Goal: Check status: Check status

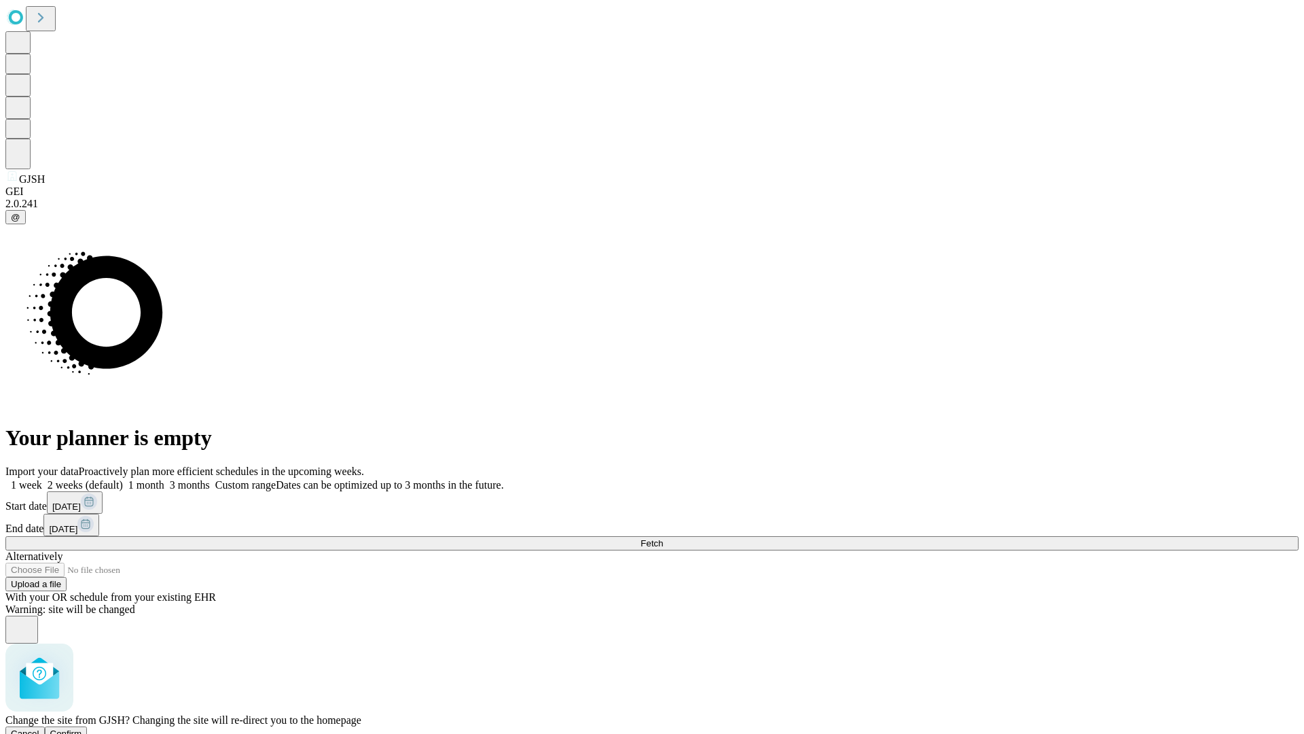
click at [82, 728] on span "Confirm" at bounding box center [66, 733] width 32 height 10
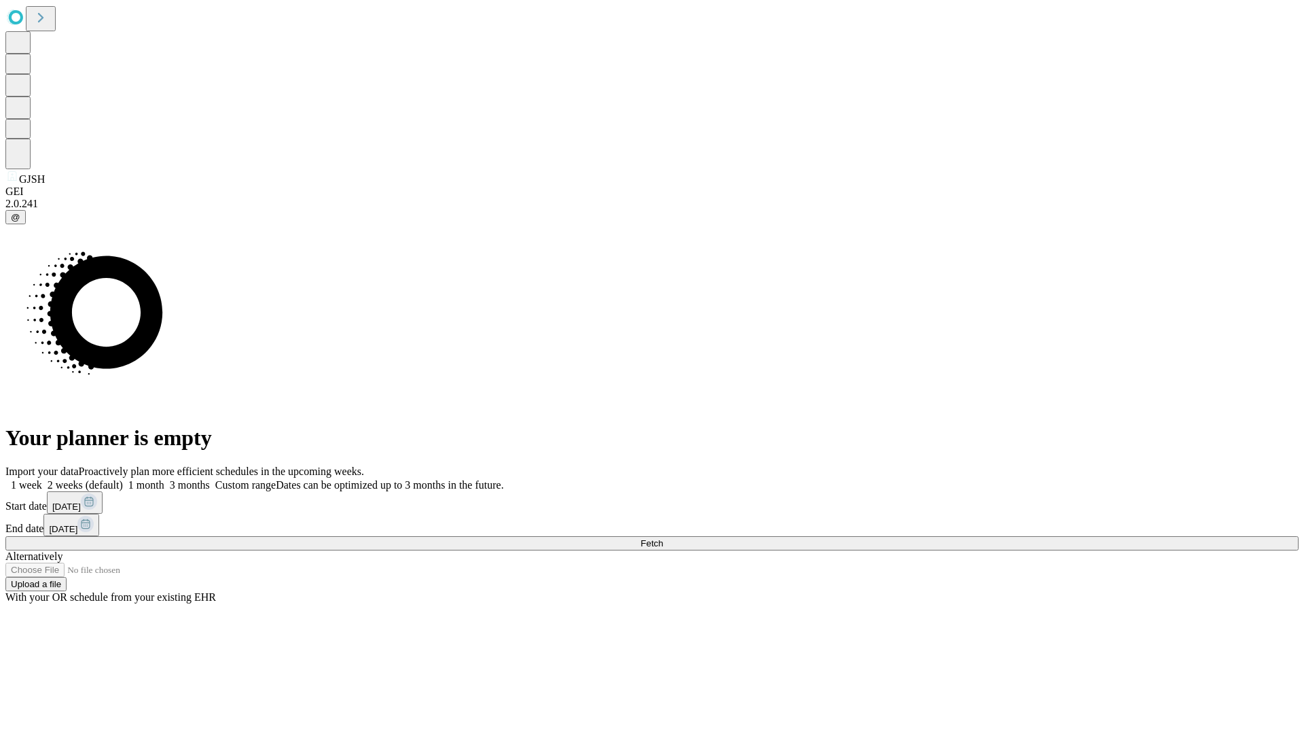
click at [123, 479] on label "2 weeks (default)" at bounding box center [82, 485] width 81 height 12
click at [663, 538] on span "Fetch" at bounding box center [652, 543] width 22 height 10
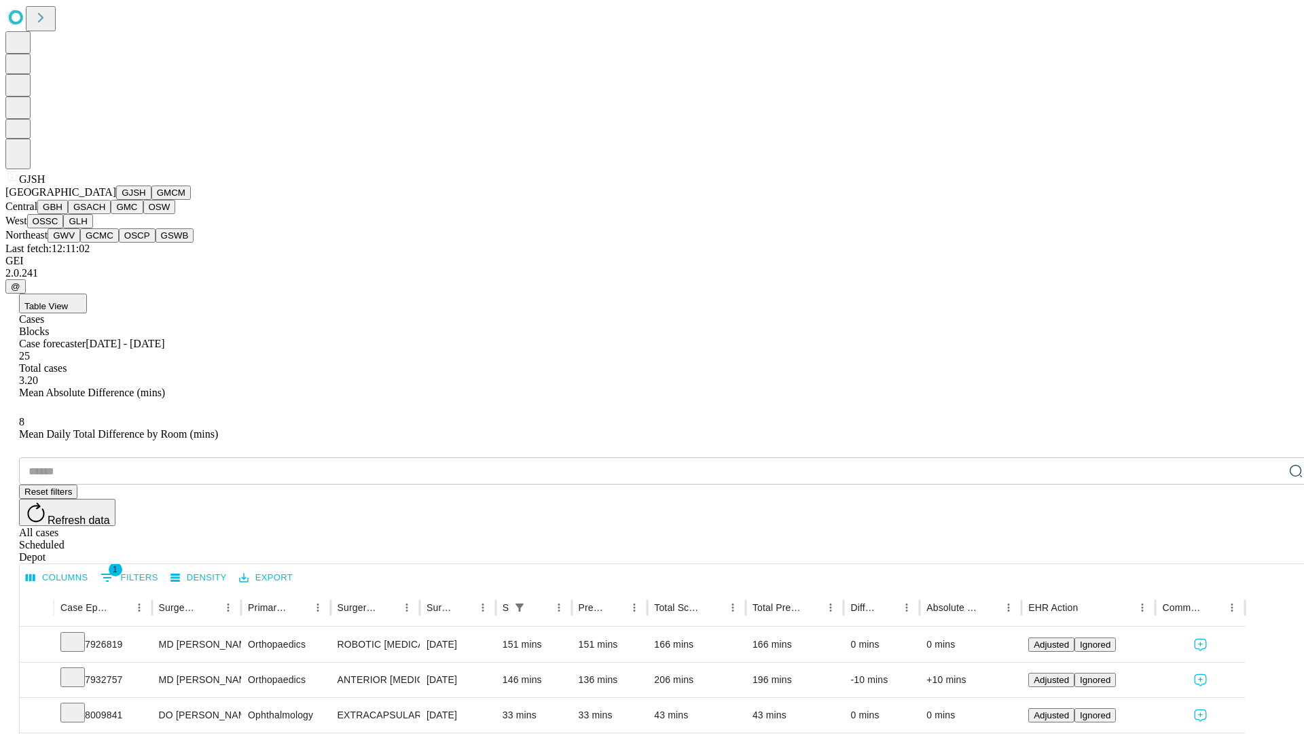
click at [151, 200] on button "GMCM" at bounding box center [170, 192] width 39 height 14
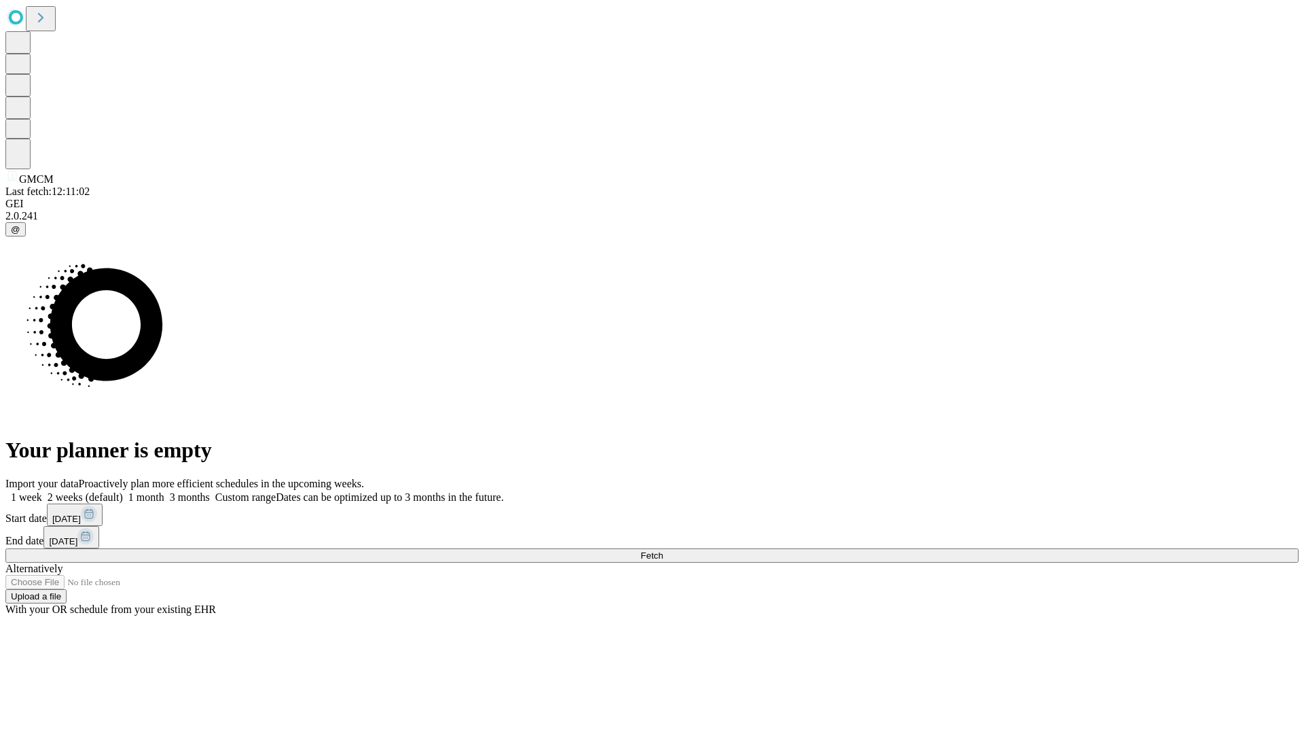
click at [123, 491] on label "2 weeks (default)" at bounding box center [82, 497] width 81 height 12
click at [663, 550] on span "Fetch" at bounding box center [652, 555] width 22 height 10
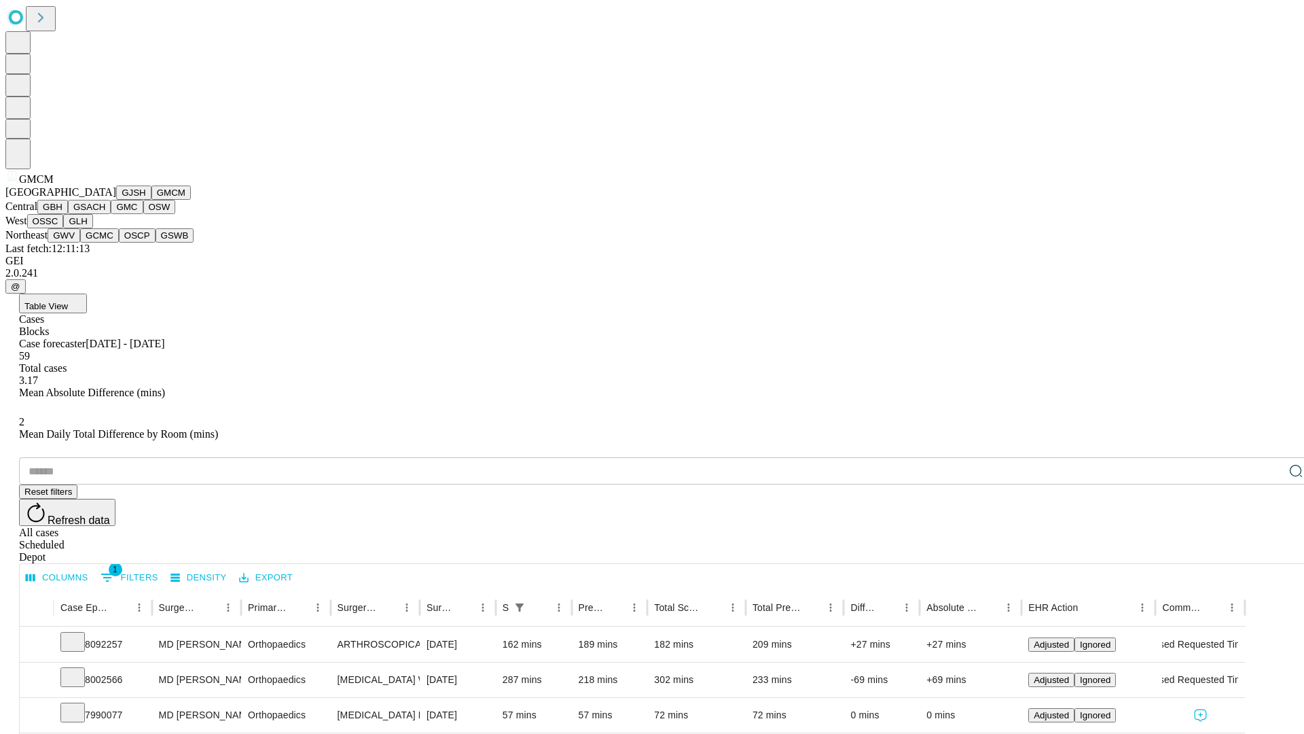
click at [68, 214] on button "GBH" at bounding box center [52, 207] width 31 height 14
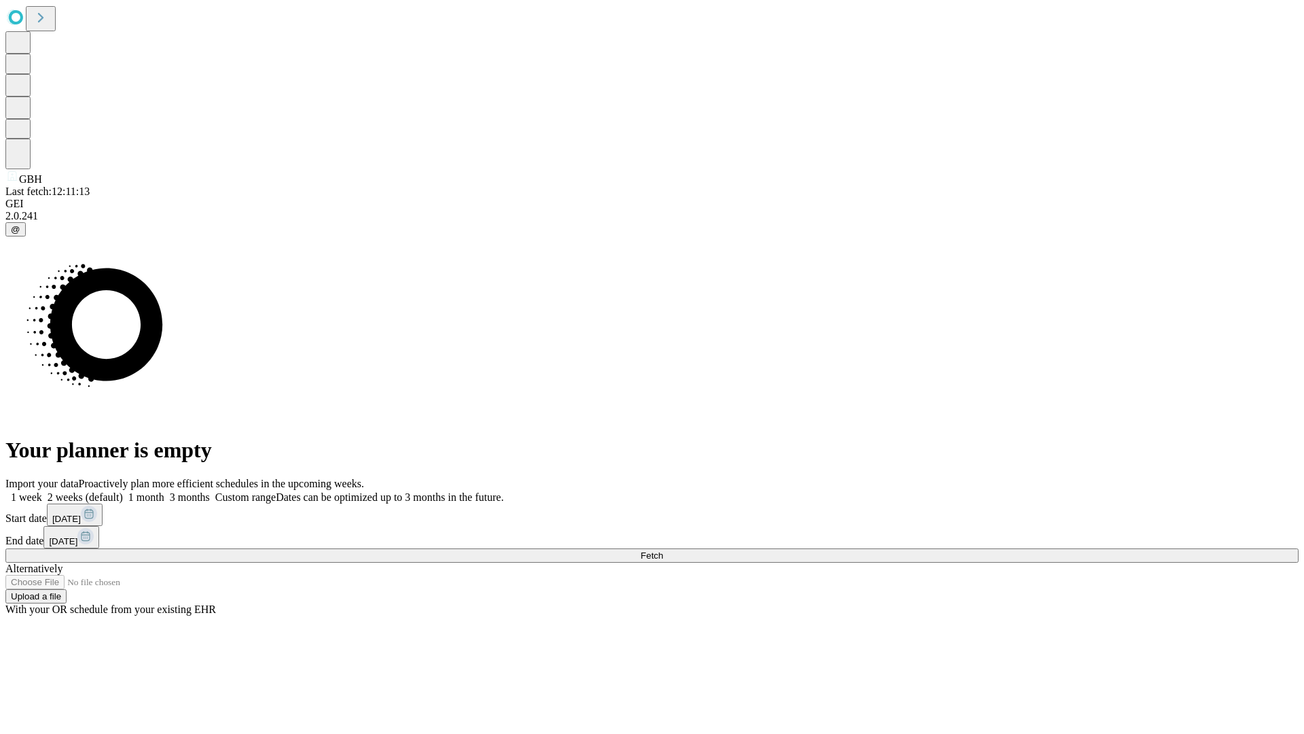
click at [663, 550] on span "Fetch" at bounding box center [652, 555] width 22 height 10
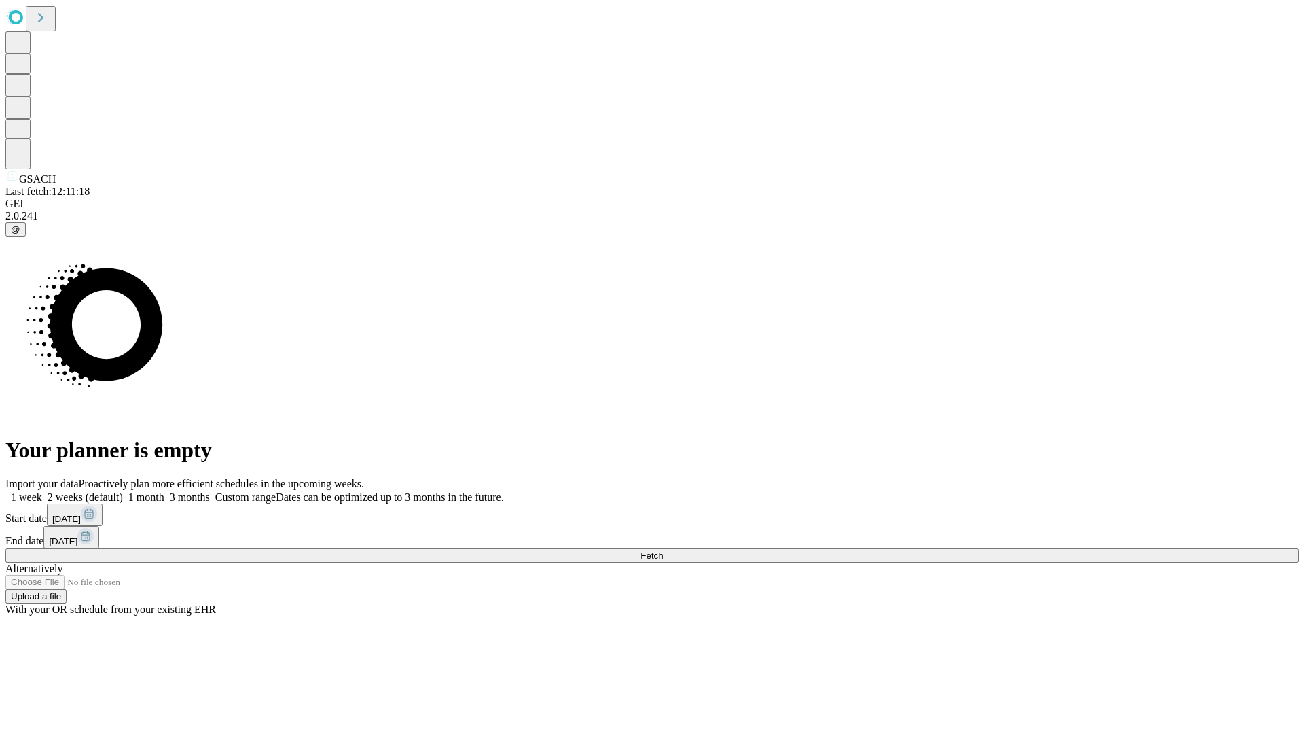
click at [123, 491] on label "2 weeks (default)" at bounding box center [82, 497] width 81 height 12
click at [663, 550] on span "Fetch" at bounding box center [652, 555] width 22 height 10
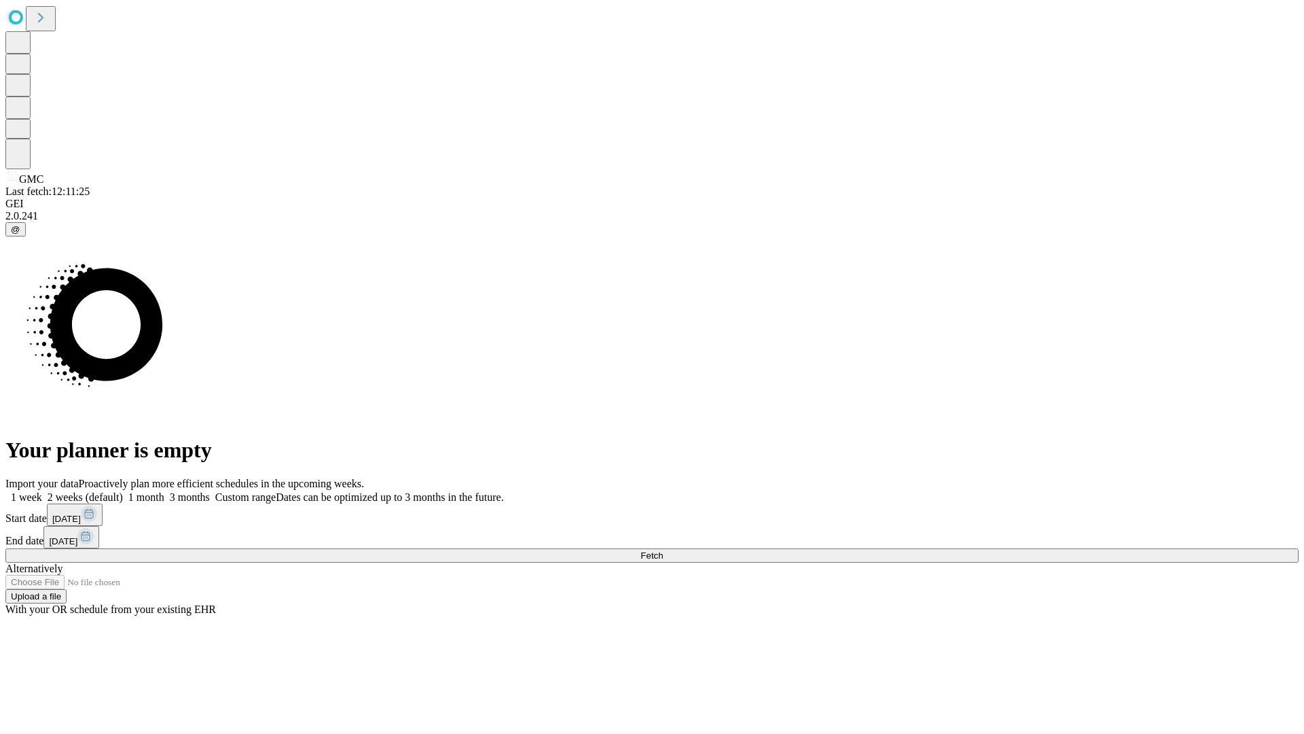
click at [123, 491] on label "2 weeks (default)" at bounding box center [82, 497] width 81 height 12
click at [663, 550] on span "Fetch" at bounding box center [652, 555] width 22 height 10
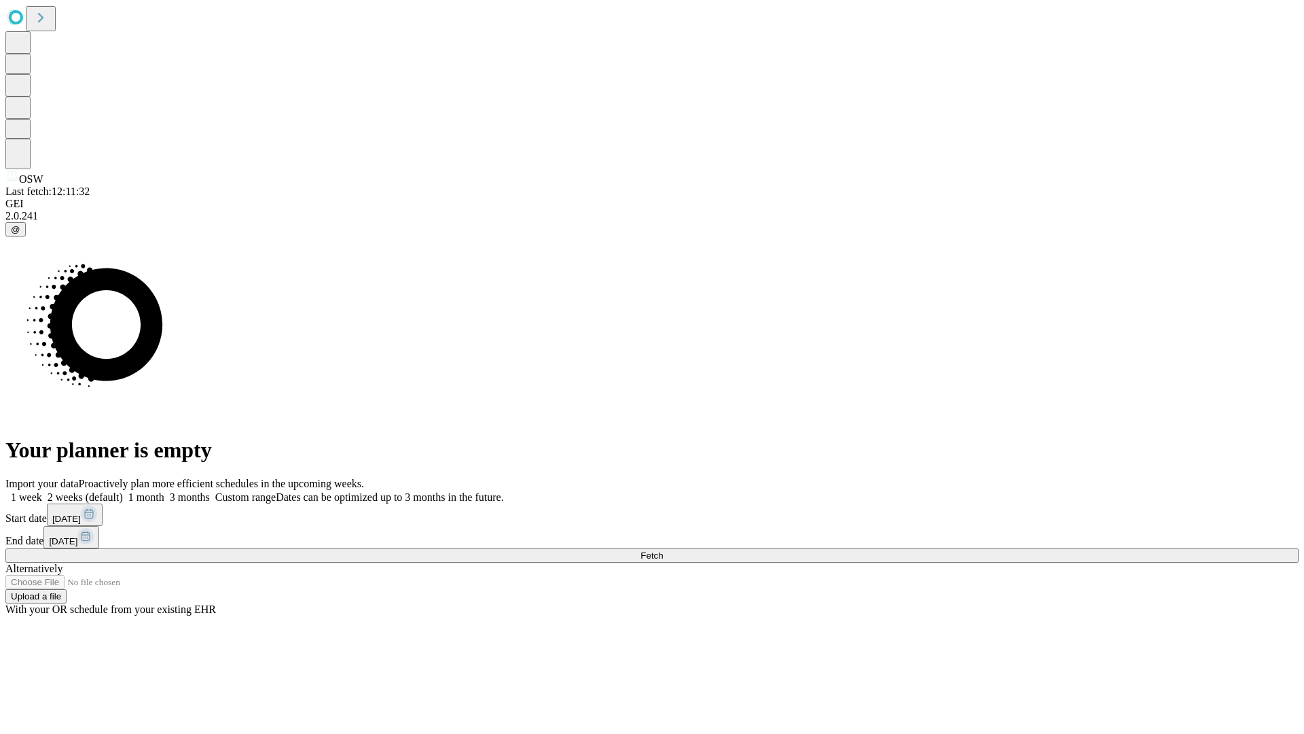
click at [123, 491] on label "2 weeks (default)" at bounding box center [82, 497] width 81 height 12
click at [663, 550] on span "Fetch" at bounding box center [652, 555] width 22 height 10
click at [123, 491] on label "2 weeks (default)" at bounding box center [82, 497] width 81 height 12
click at [663, 550] on span "Fetch" at bounding box center [652, 555] width 22 height 10
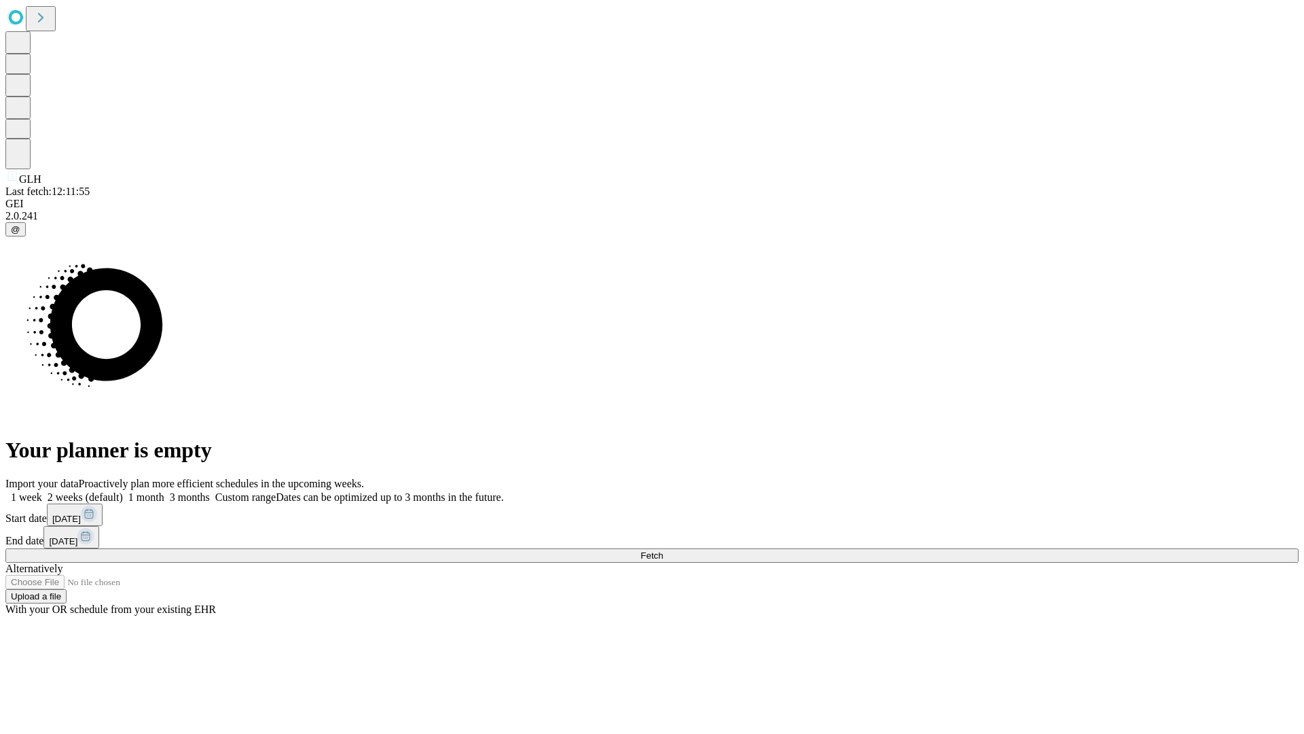
click at [123, 491] on label "2 weeks (default)" at bounding box center [82, 497] width 81 height 12
click at [663, 550] on span "Fetch" at bounding box center [652, 555] width 22 height 10
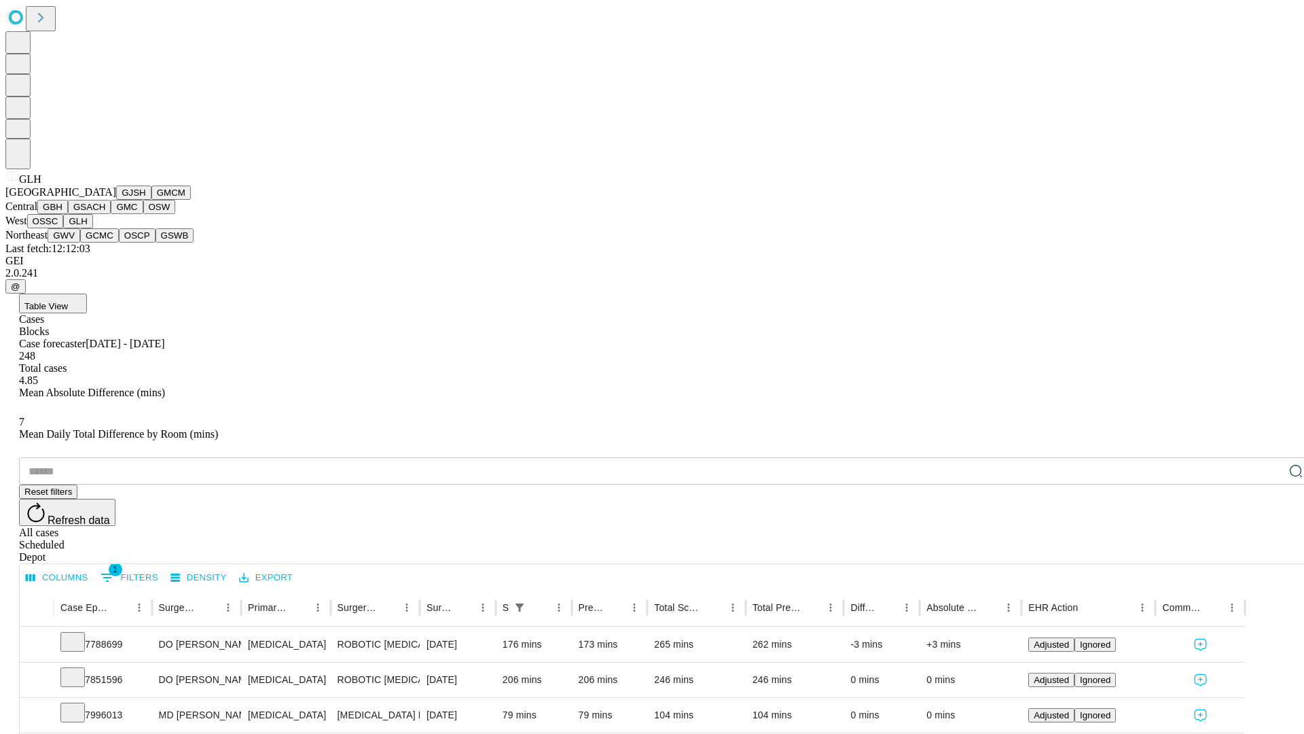
click at [80, 243] on button "GWV" at bounding box center [64, 235] width 33 height 14
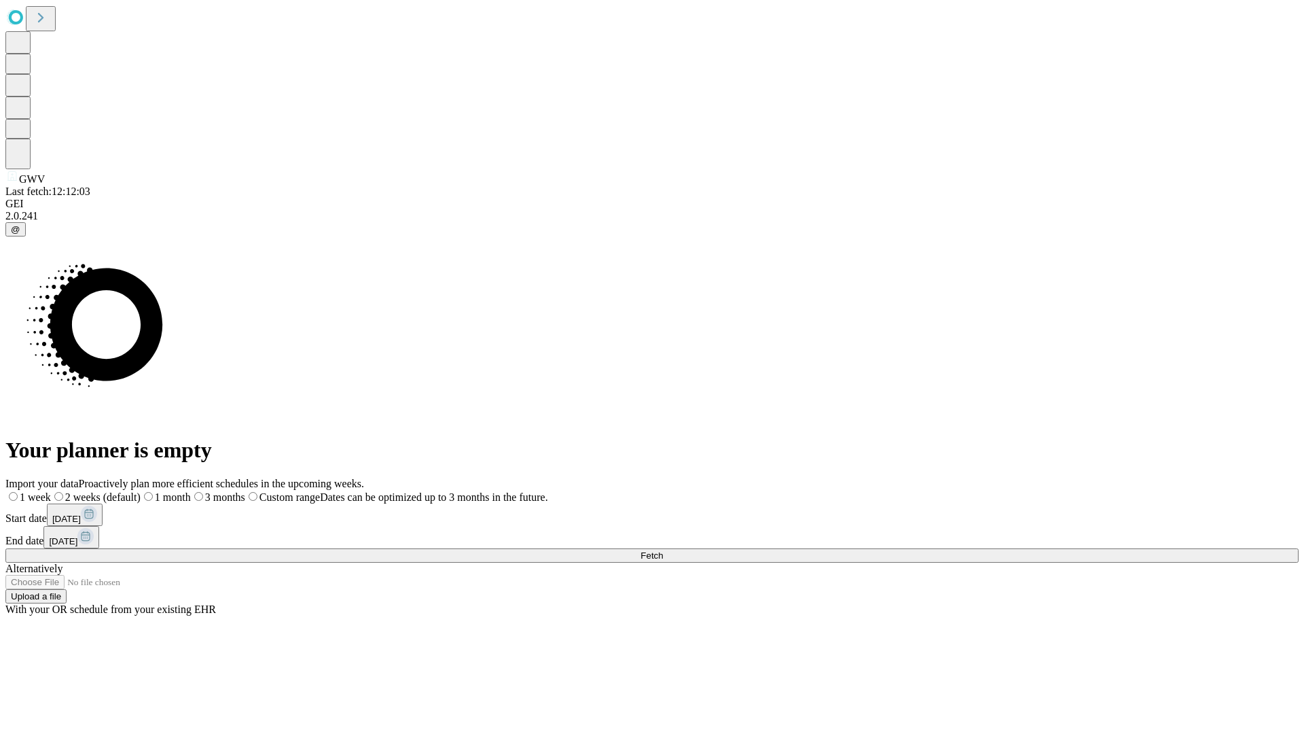
click at [141, 491] on label "2 weeks (default)" at bounding box center [96, 497] width 90 height 12
click at [663, 550] on span "Fetch" at bounding box center [652, 555] width 22 height 10
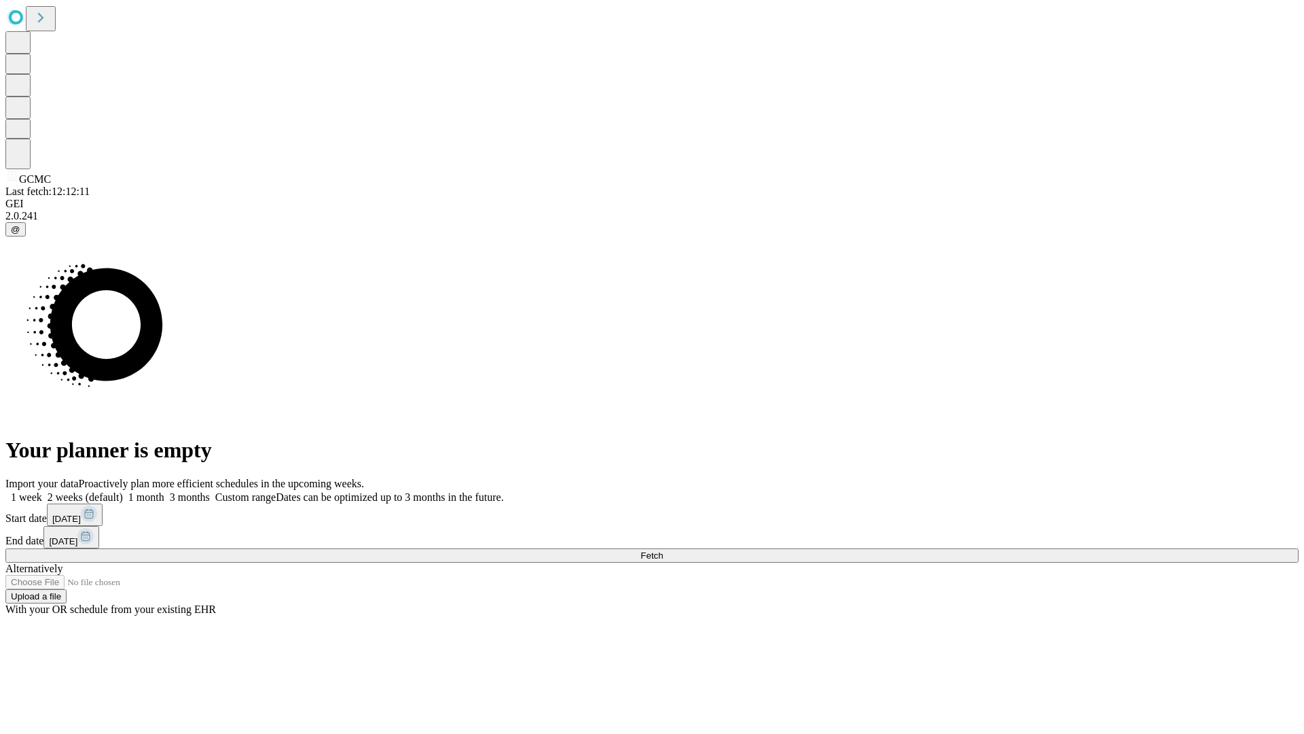
click at [663, 550] on span "Fetch" at bounding box center [652, 555] width 22 height 10
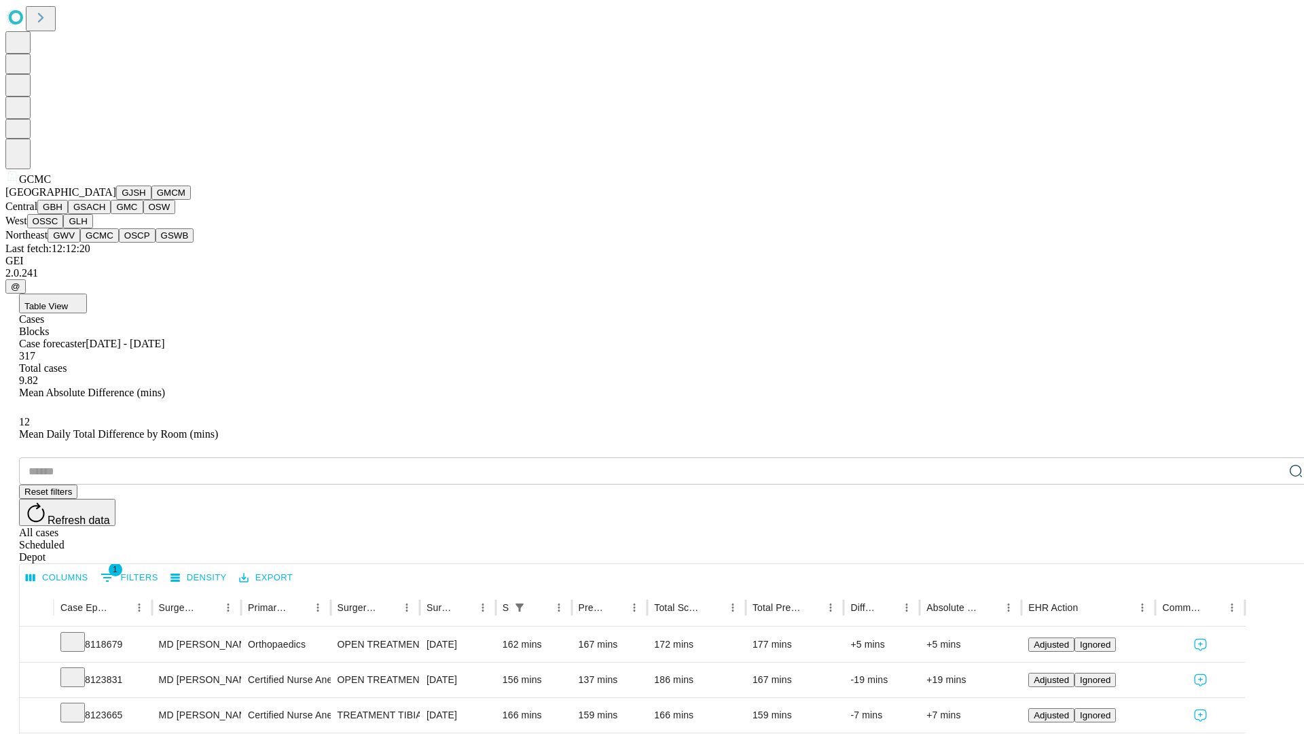
click at [119, 243] on button "OSCP" at bounding box center [137, 235] width 37 height 14
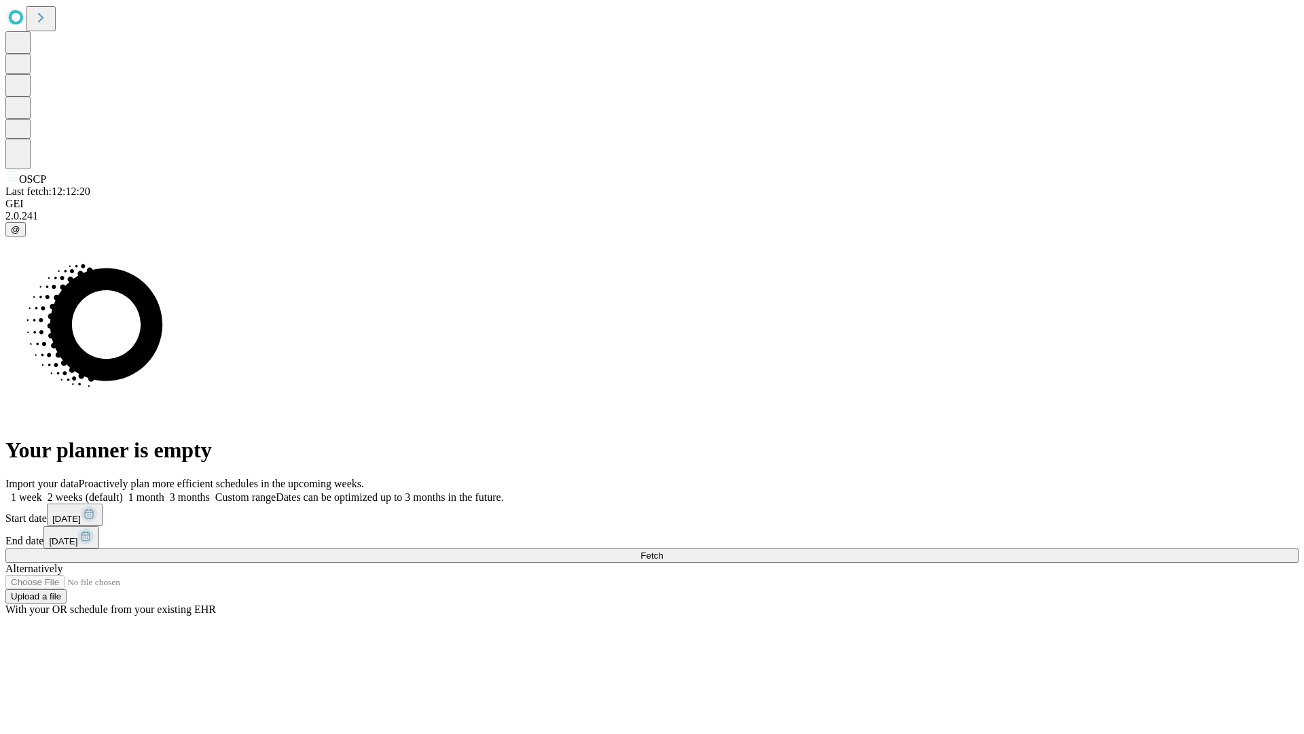
click at [123, 491] on label "2 weeks (default)" at bounding box center [82, 497] width 81 height 12
click at [663, 550] on span "Fetch" at bounding box center [652, 555] width 22 height 10
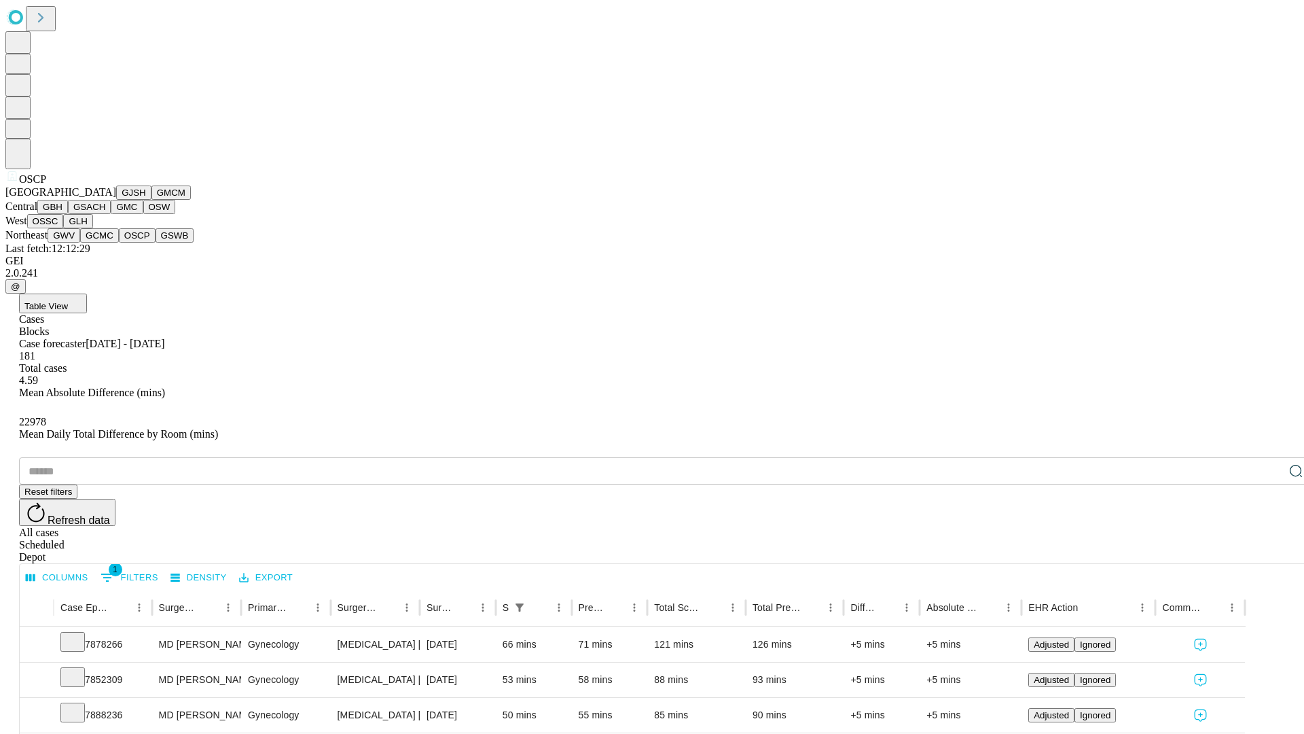
click at [156, 243] on button "GSWB" at bounding box center [175, 235] width 39 height 14
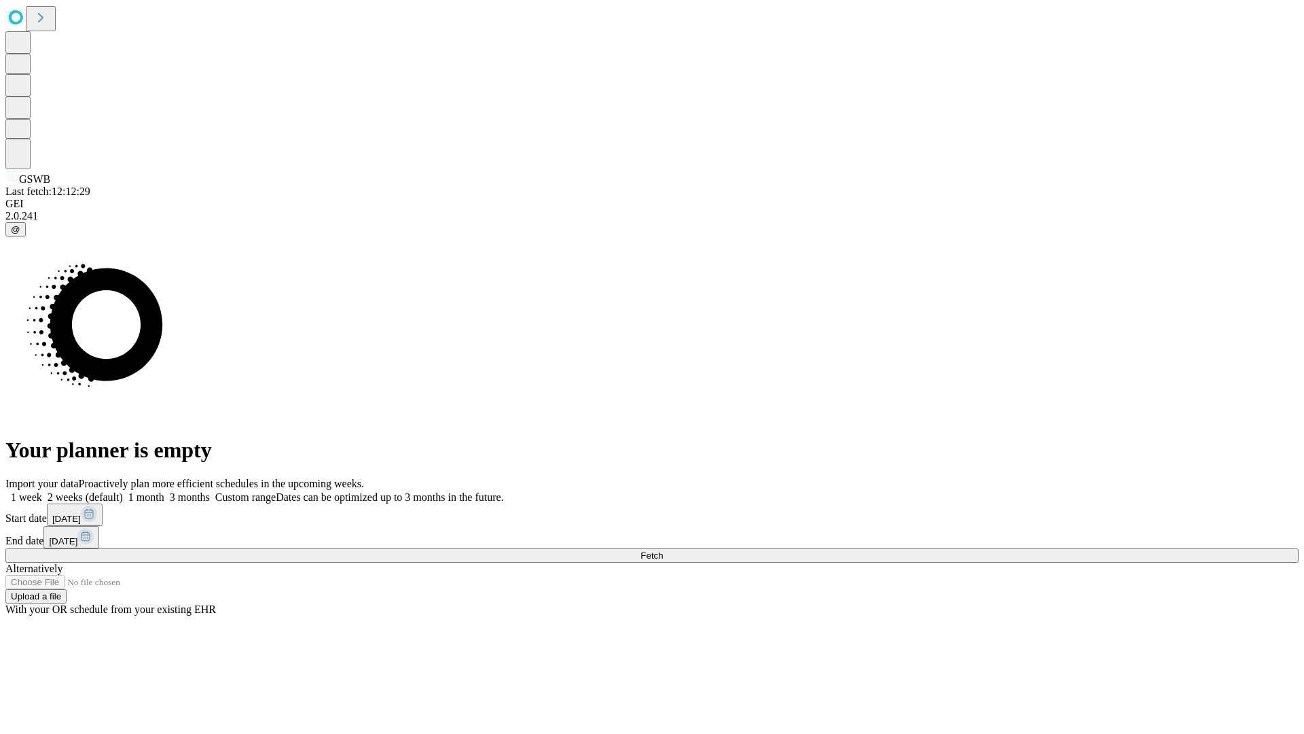
click at [123, 491] on label "2 weeks (default)" at bounding box center [82, 497] width 81 height 12
click at [663, 550] on span "Fetch" at bounding box center [652, 555] width 22 height 10
